Goal: Task Accomplishment & Management: Manage account settings

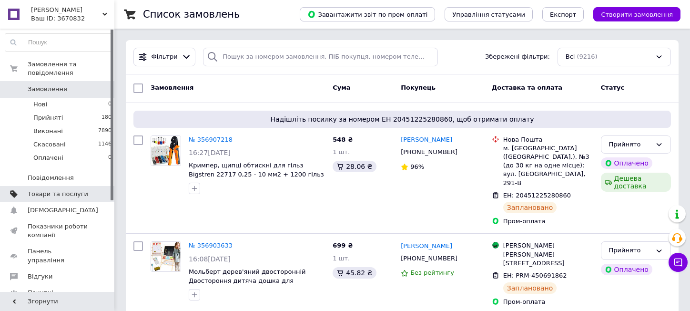
click at [63, 190] on span "Товари та послуги" at bounding box center [58, 194] width 61 height 9
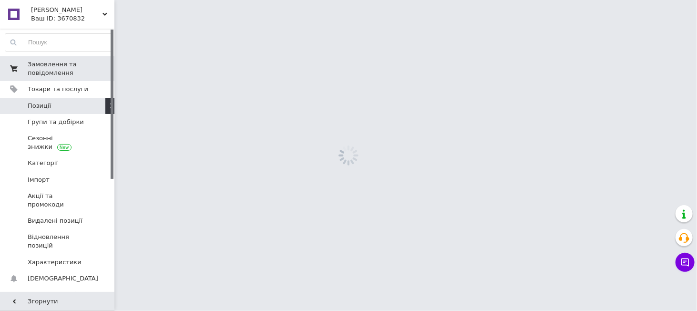
click at [34, 73] on span "Замовлення та повідомлення" at bounding box center [58, 68] width 61 height 17
